Goal: Information Seeking & Learning: Learn about a topic

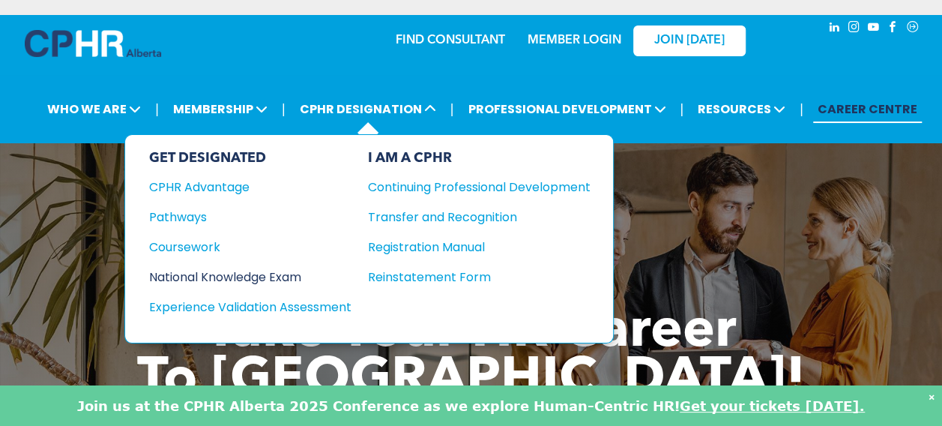
click at [296, 268] on div "National Knowledge Exam" at bounding box center [240, 277] width 182 height 19
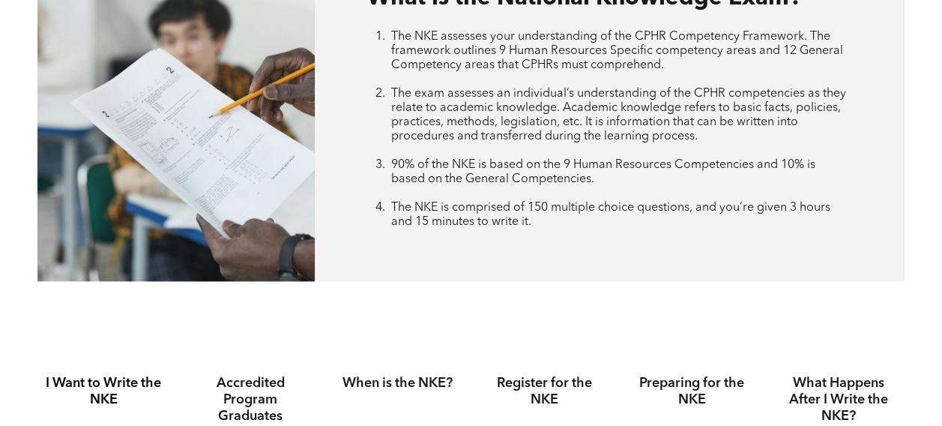
scroll to position [900, 0]
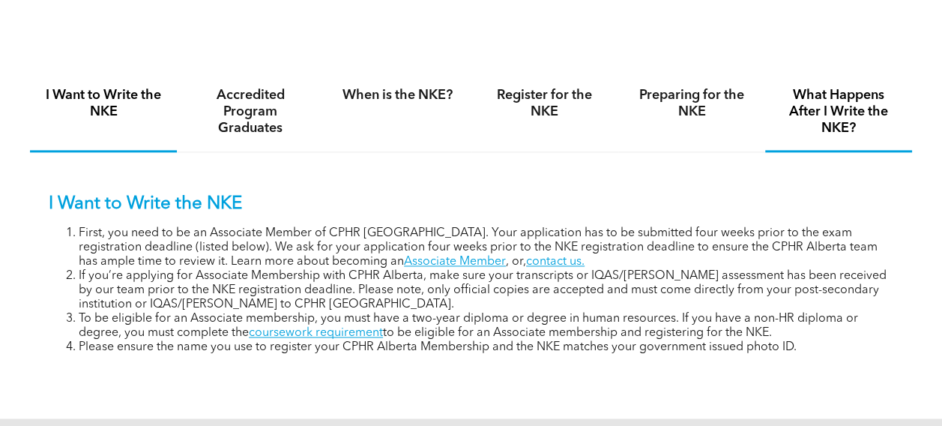
click at [769, 105] on div "What Happens After I Write the NKE?" at bounding box center [839, 112] width 147 height 79
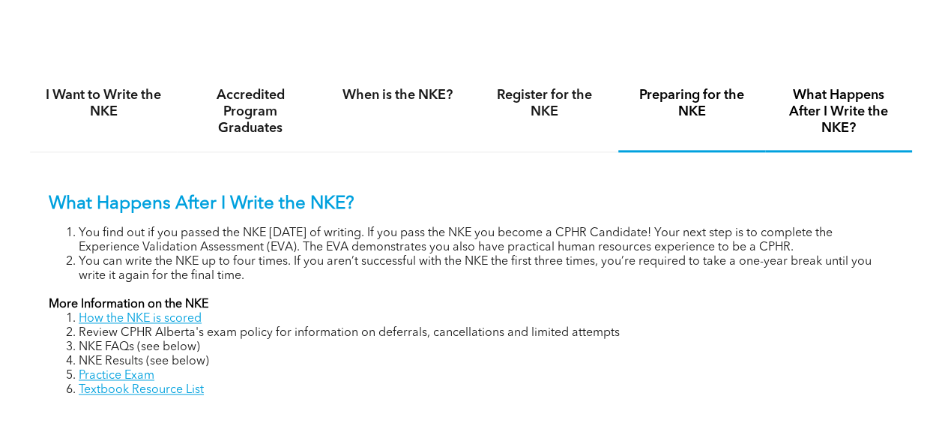
click at [683, 103] on h4 "Preparing for the NKE" at bounding box center [692, 103] width 120 height 33
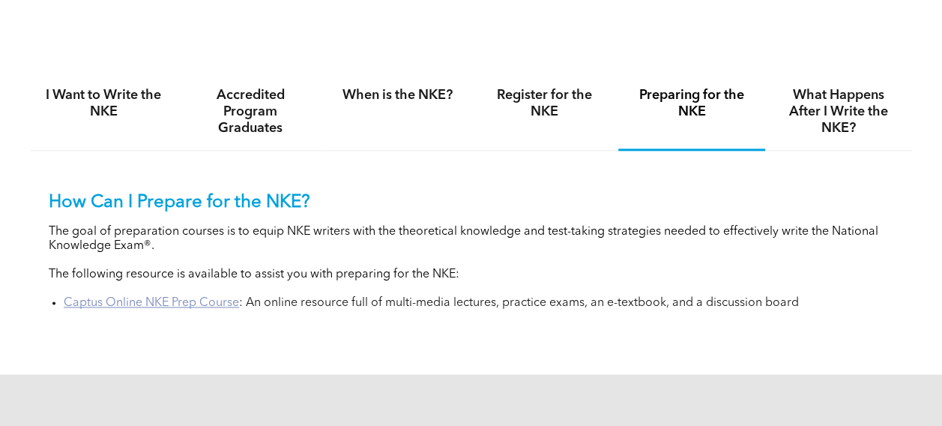
click at [214, 309] on link "Captus Online NKE Prep Course" at bounding box center [151, 303] width 175 height 12
